Goal: Navigation & Orientation: Find specific page/section

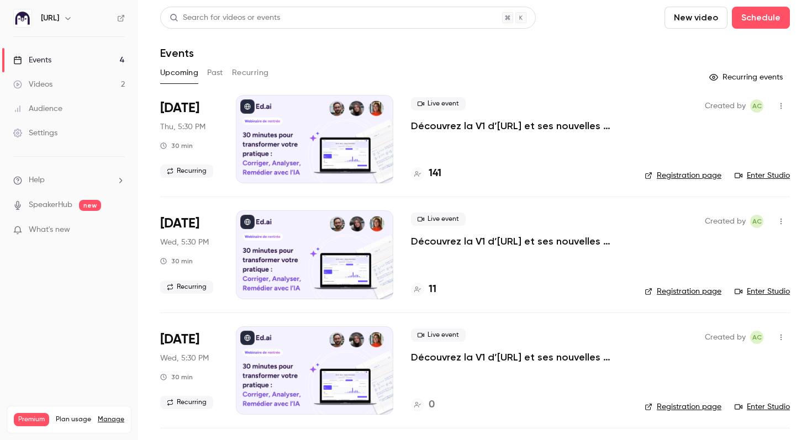
click at [767, 174] on link "Enter Studio" at bounding box center [762, 175] width 55 height 11
click at [466, 122] on p "Découvrez la V1 d’[URL] et ses nouvelles fonctionnalités !" at bounding box center [519, 125] width 216 height 13
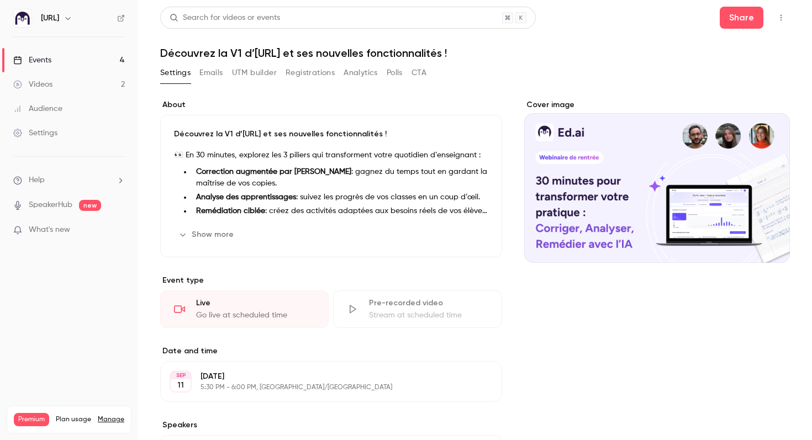
click at [94, 57] on link "Events 4" at bounding box center [69, 60] width 138 height 24
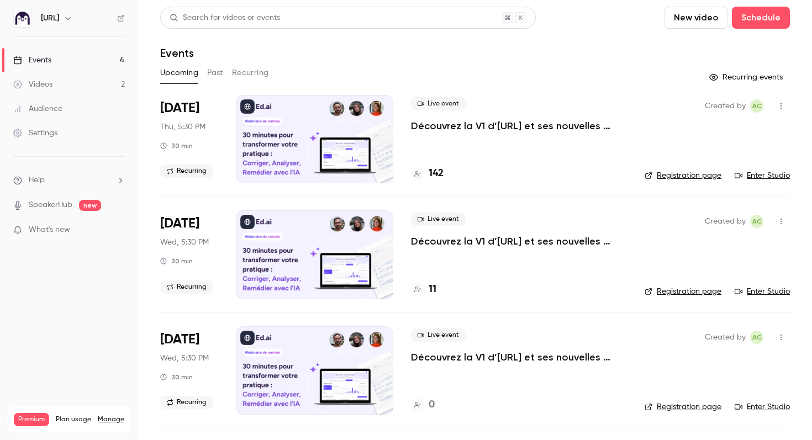
click at [761, 175] on link "Enter Studio" at bounding box center [762, 175] width 55 height 11
